Goal: Transaction & Acquisition: Purchase product/service

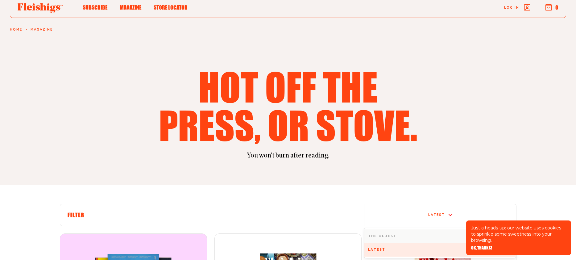
click at [447, 226] on div "option The oldest focused, 1 of 2. 2 results available. Use Up and Down to choo…" at bounding box center [440, 215] width 152 height 22
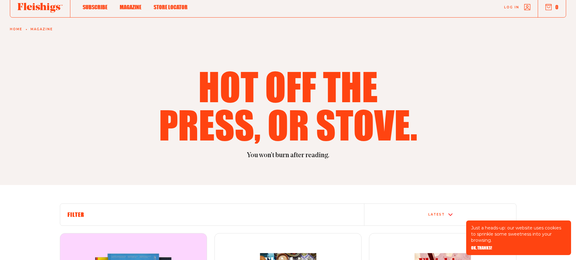
click at [448, 212] on div "Latest" at bounding box center [440, 214] width 147 height 5
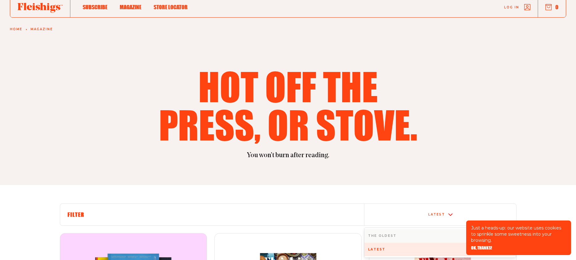
click at [448, 212] on div "Latest" at bounding box center [440, 214] width 147 height 5
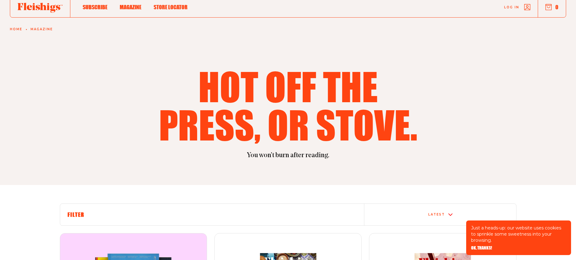
drag, startPoint x: 448, startPoint y: 212, endPoint x: 449, endPoint y: 208, distance: 4.1
click at [448, 211] on div "Latest" at bounding box center [441, 215] width 152 height 22
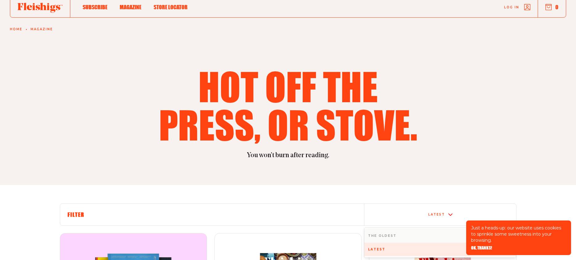
click at [449, 208] on div "Latest" at bounding box center [441, 215] width 152 height 22
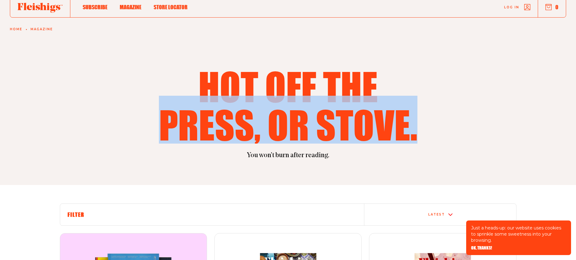
drag, startPoint x: 571, startPoint y: 36, endPoint x: 552, endPoint y: 138, distance: 103.6
click at [563, 126] on section "Hot off the press, or stove. You won't burn after reading." at bounding box center [288, 86] width 576 height 198
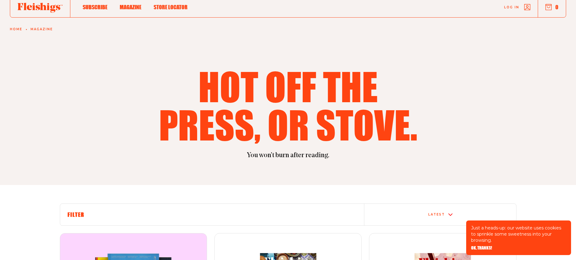
click at [107, 212] on h6 "Filter" at bounding box center [212, 214] width 289 height 7
drag, startPoint x: 106, startPoint y: 212, endPoint x: 98, endPoint y: 213, distance: 7.5
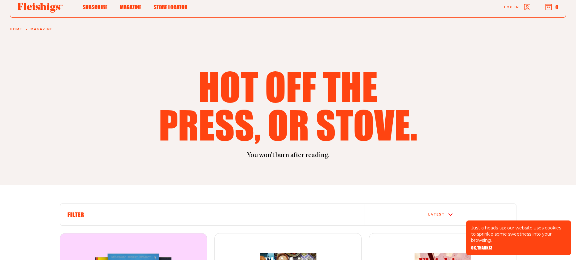
click at [102, 213] on h6 "Filter" at bounding box center [212, 214] width 289 height 7
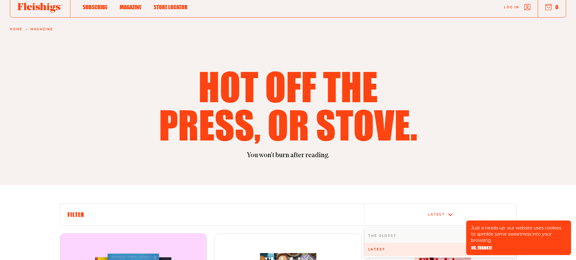
click at [446, 213] on div "Latest" at bounding box center [440, 214] width 147 height 5
click at [424, 245] on div "Latest" at bounding box center [441, 250] width 152 height 14
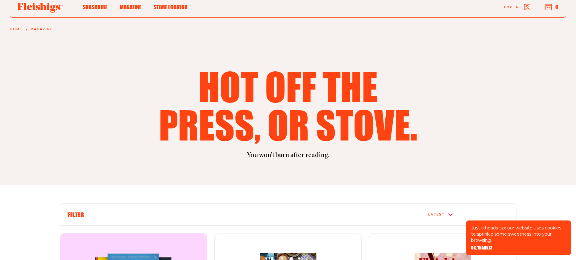
scroll to position [0, 0]
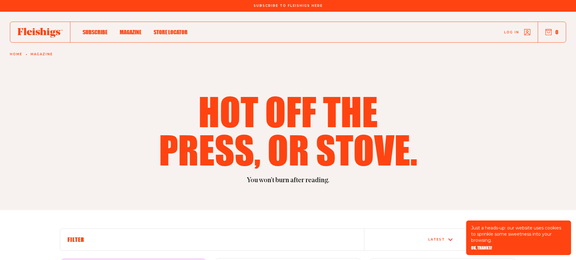
click at [134, 29] on span "Magazine" at bounding box center [131, 25] width 22 height 7
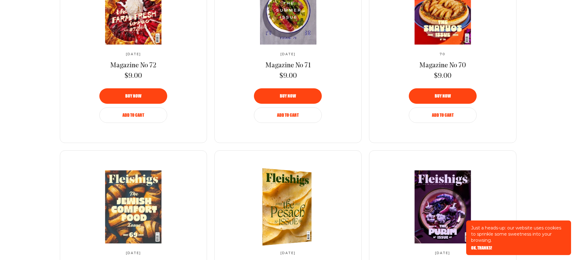
scroll to position [506, 0]
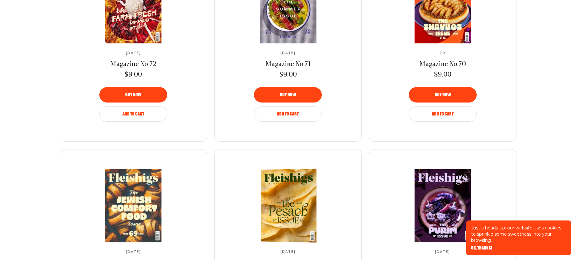
click at [299, 196] on img at bounding box center [290, 205] width 102 height 75
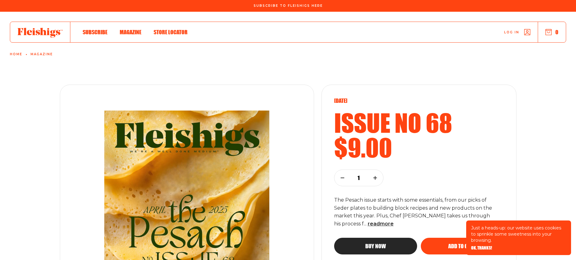
click at [368, 243] on span "Buy now" at bounding box center [376, 241] width 21 height 6
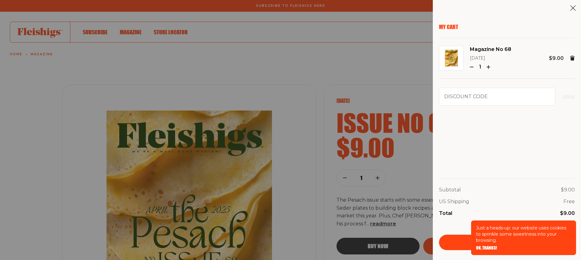
click at [567, 259] on aside "My Cart Magazine No 68 April 2025 1 $9.00 Discount code Apply Subtotal $9.00 US…" at bounding box center [507, 130] width 148 height 260
click at [394, 242] on div "My Cart Magazine No 68 April 2025 1 $9.00 Discount code Apply Subtotal $9.00 US…" at bounding box center [290, 130] width 581 height 260
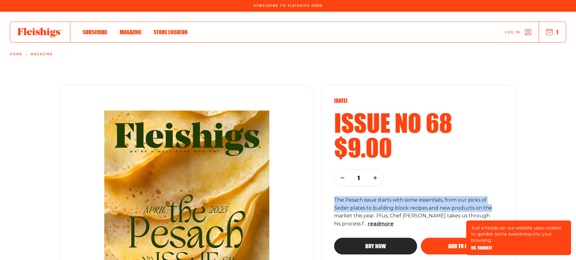
drag, startPoint x: 569, startPoint y: 164, endPoint x: 571, endPoint y: 211, distance: 47.6
click at [571, 208] on div "April 2025 Issue no 68 $9.00 1 The Pesach issue starts with some essentials, fr…" at bounding box center [288, 208] width 576 height 285
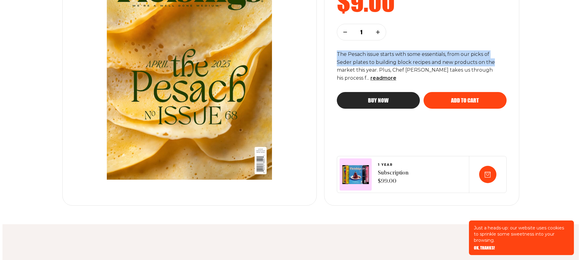
scroll to position [148, 0]
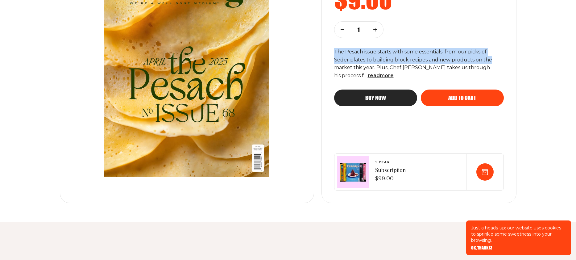
click at [369, 95] on span "Buy now" at bounding box center [376, 93] width 21 height 6
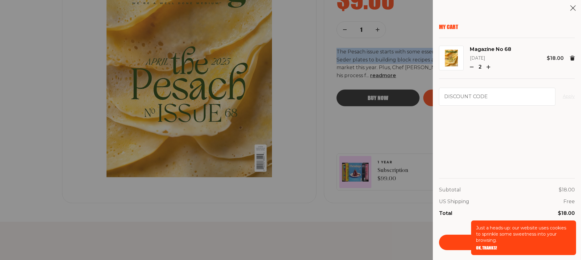
click at [472, 66] on icon "button" at bounding box center [472, 67] width 4 height 4
click at [487, 246] on span "OK, THANKS!" at bounding box center [486, 243] width 21 height 4
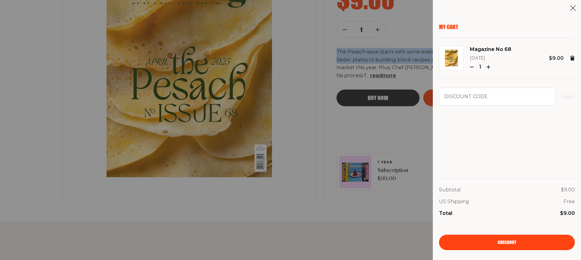
click at [506, 239] on link "Checkout" at bounding box center [507, 242] width 136 height 15
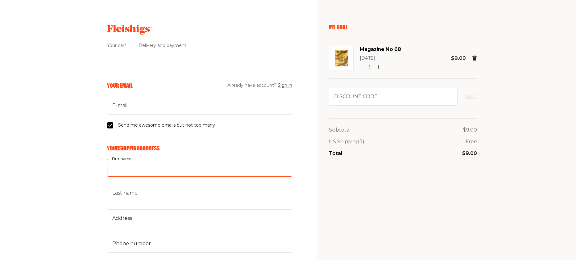
click at [165, 166] on input "First name" at bounding box center [199, 168] width 185 height 18
type input "isidore"
type input "izkrat@yahoo.com"
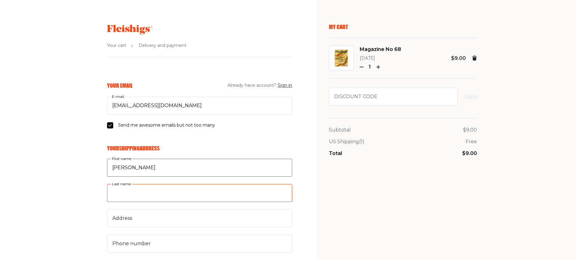
type input "kratka"
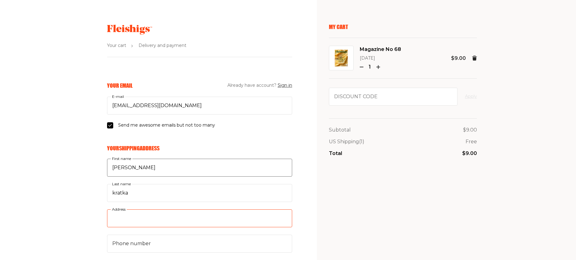
type input "181 School Ln"
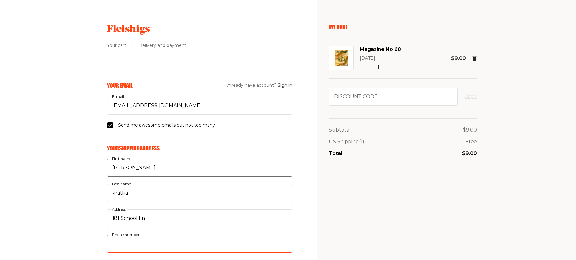
type input "5164573749"
type input "11561"
type input "Lido Beach"
select select "US"
select select "New York"
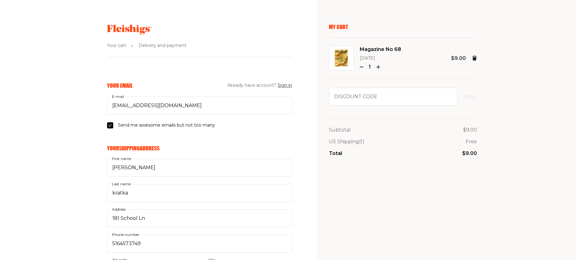
drag, startPoint x: 304, startPoint y: 249, endPoint x: 333, endPoint y: 249, distance: 28.7
drag, startPoint x: 567, startPoint y: 87, endPoint x: 562, endPoint y: 106, distance: 19.8
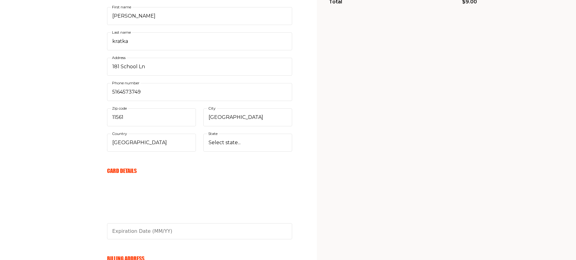
scroll to position [142, 0]
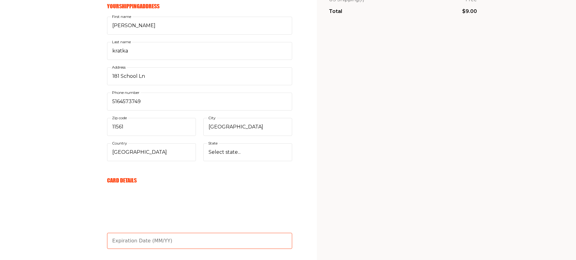
click at [190, 242] on input "text" at bounding box center [199, 241] width 185 height 16
type input "01/29"
drag, startPoint x: 564, startPoint y: 249, endPoint x: 570, endPoint y: 281, distance: 32.1
click at [570, 260] on html "Your cart Delivery and payment Your Email Already have account? Sign in izkrat@…" at bounding box center [288, 139] width 576 height 562
drag, startPoint x: 568, startPoint y: 224, endPoint x: 568, endPoint y: 206, distance: 17.6
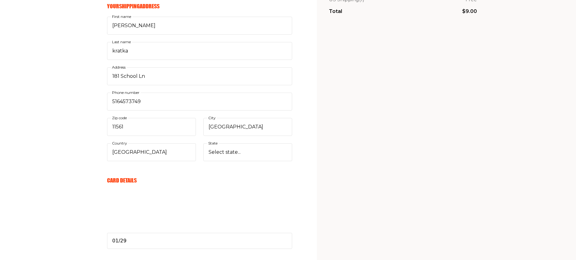
click at [570, 194] on aside "My Cart Magazine No 68 April 2025 1 $9.00 Discount code Apply Subtotal $9.00 US…" at bounding box center [446, 139] width 259 height 562
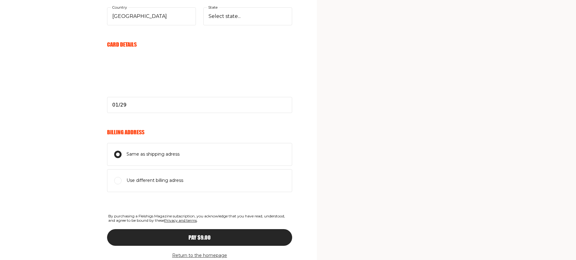
scroll to position [290, 0]
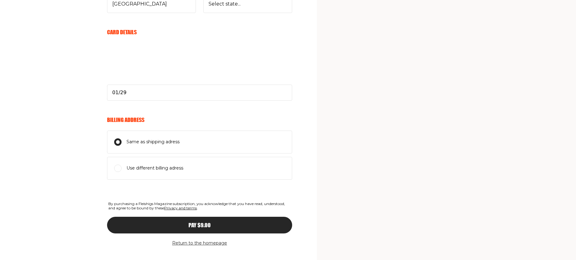
click at [203, 222] on span "Pay $9.00" at bounding box center [200, 220] width 22 height 6
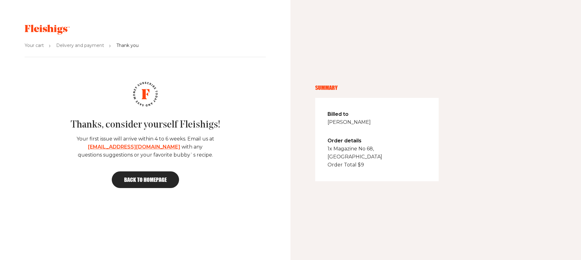
click at [152, 180] on span "Back to homepage" at bounding box center [145, 180] width 43 height 6
